Goal: Navigation & Orientation: Find specific page/section

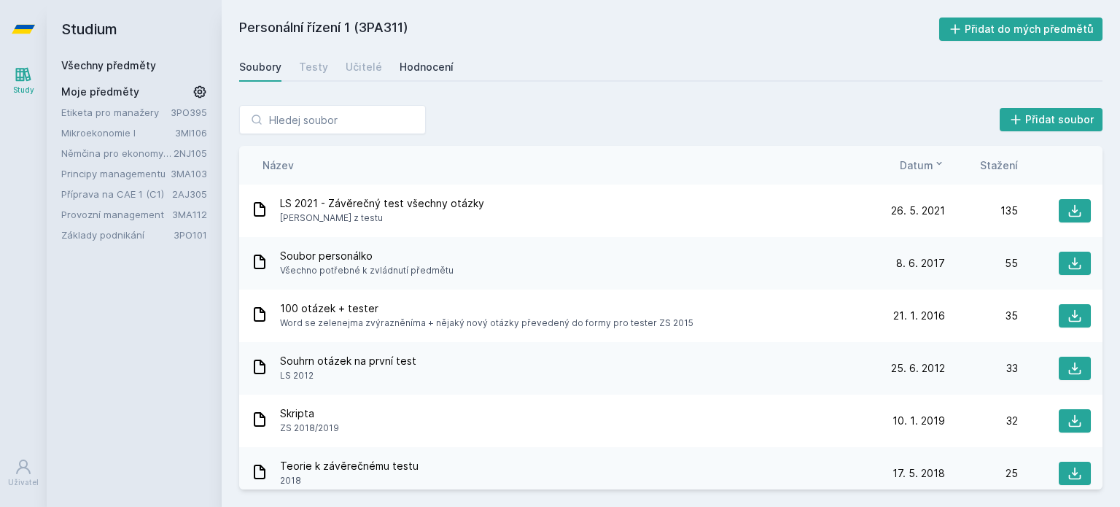
click at [416, 67] on div "Hodnocení" at bounding box center [427, 67] width 54 height 15
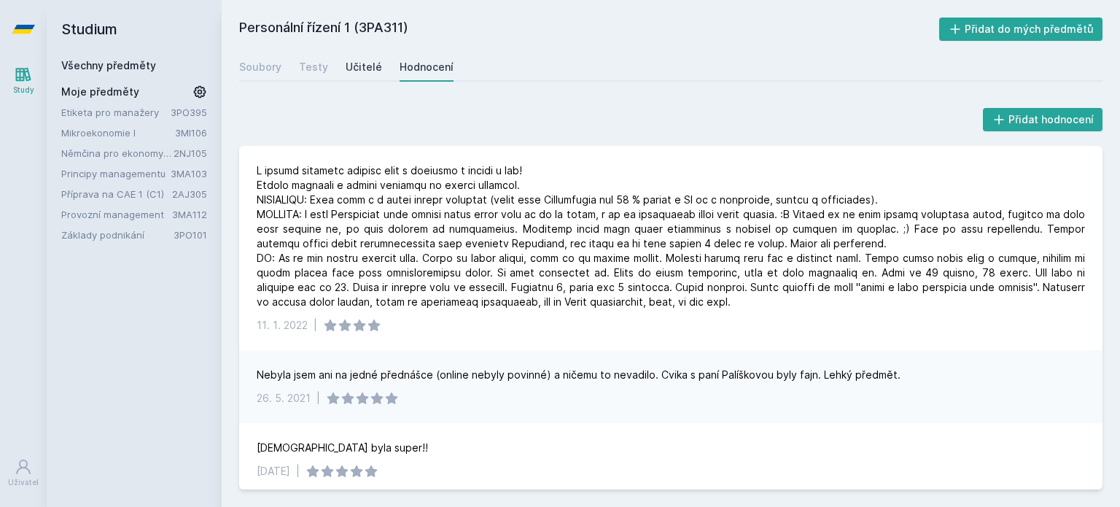
click at [376, 68] on div "Učitelé" at bounding box center [364, 67] width 36 height 15
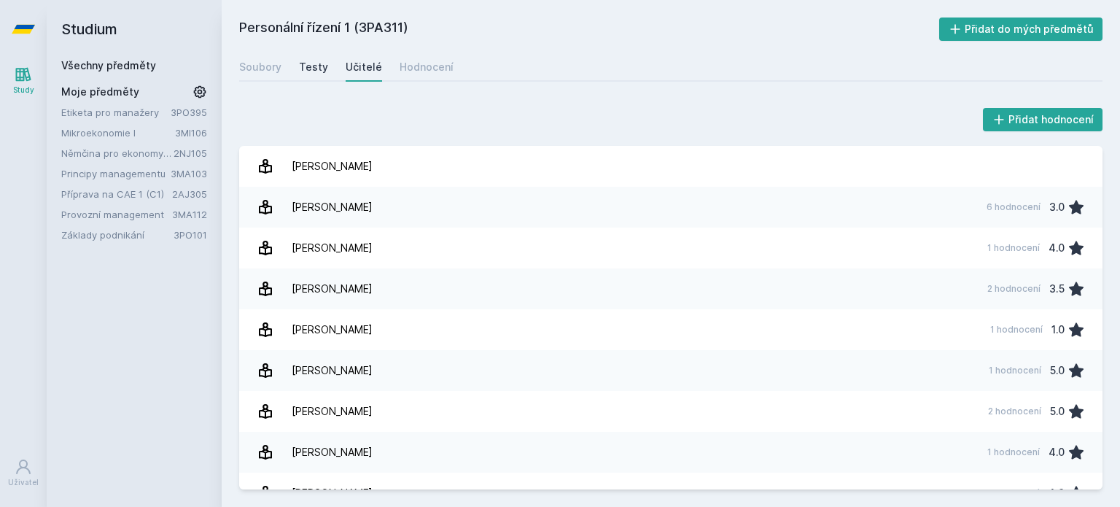
click at [316, 66] on div "Testy" at bounding box center [313, 67] width 29 height 15
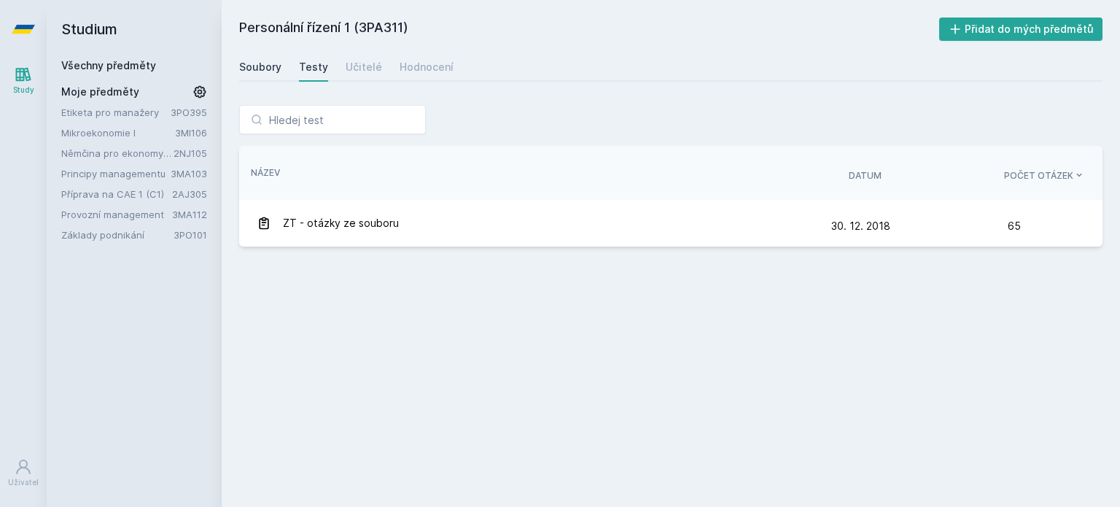
click at [268, 73] on div "Soubory" at bounding box center [260, 67] width 42 height 15
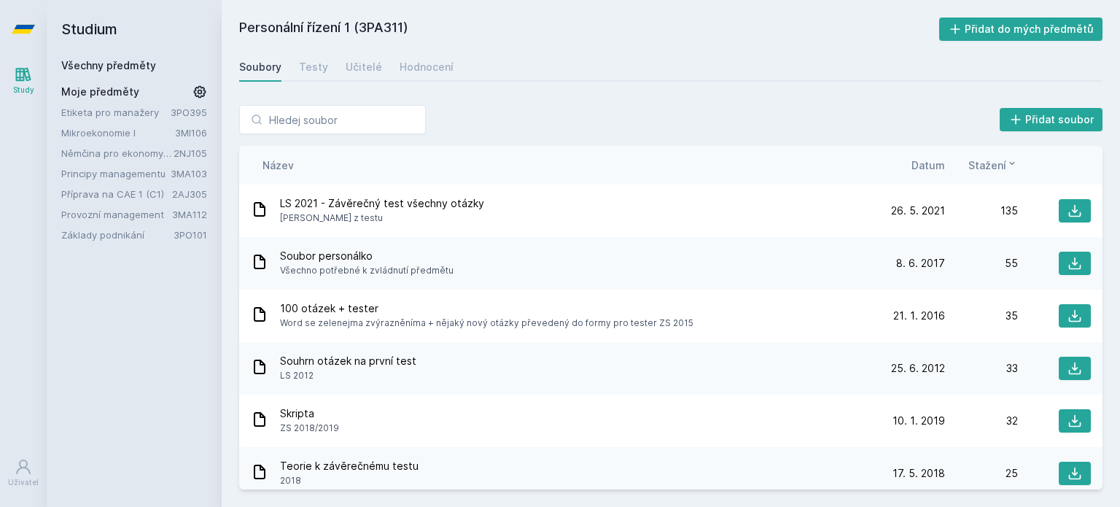
click at [940, 174] on div "Název Datum Stažení" at bounding box center [670, 165] width 863 height 39
click at [931, 164] on span "Datum" at bounding box center [928, 164] width 34 height 15
